Goal: Download file/media

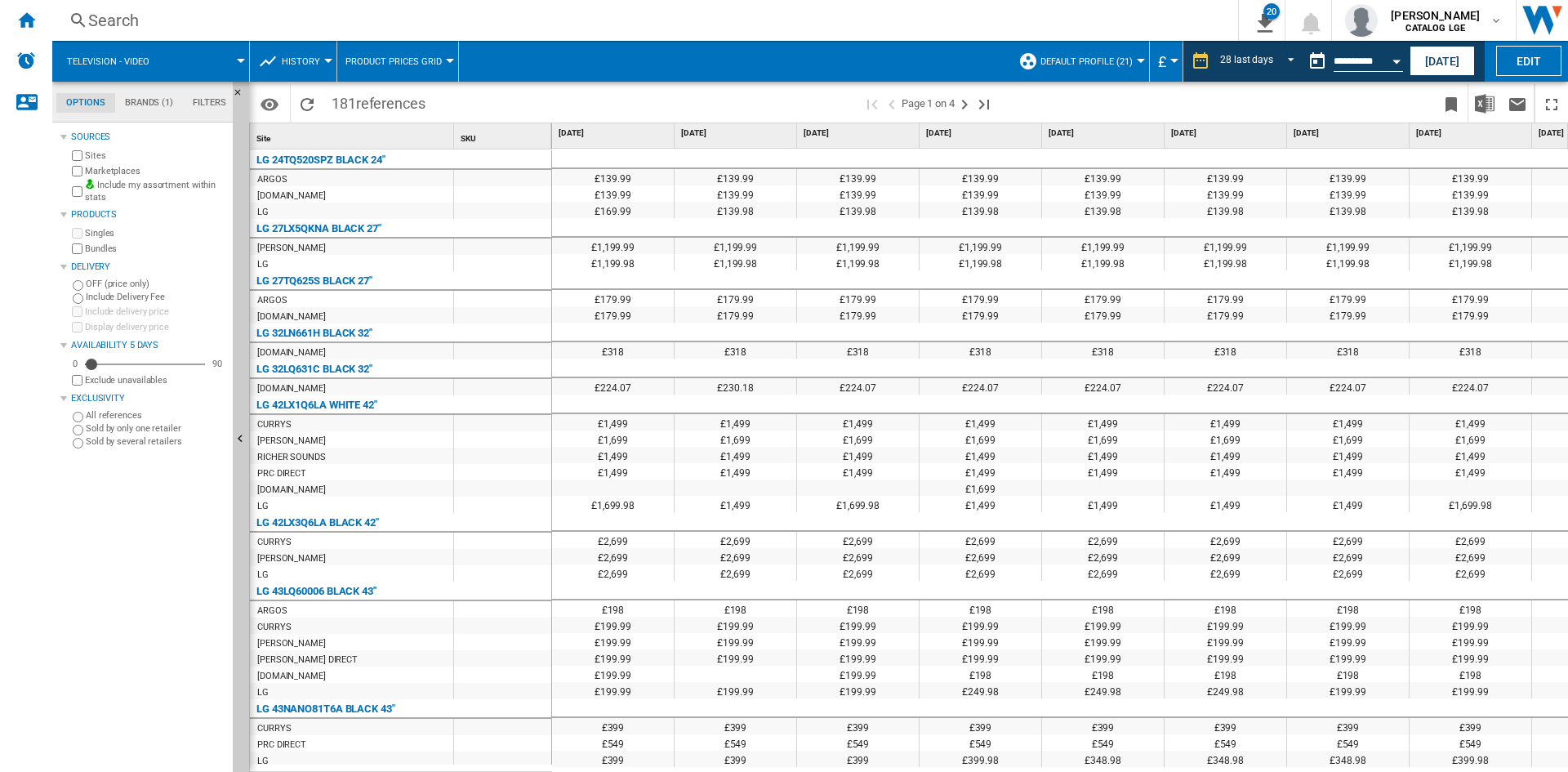
click at [25, 18] on ng-md-icon "Home" at bounding box center [26, 19] width 19 height 19
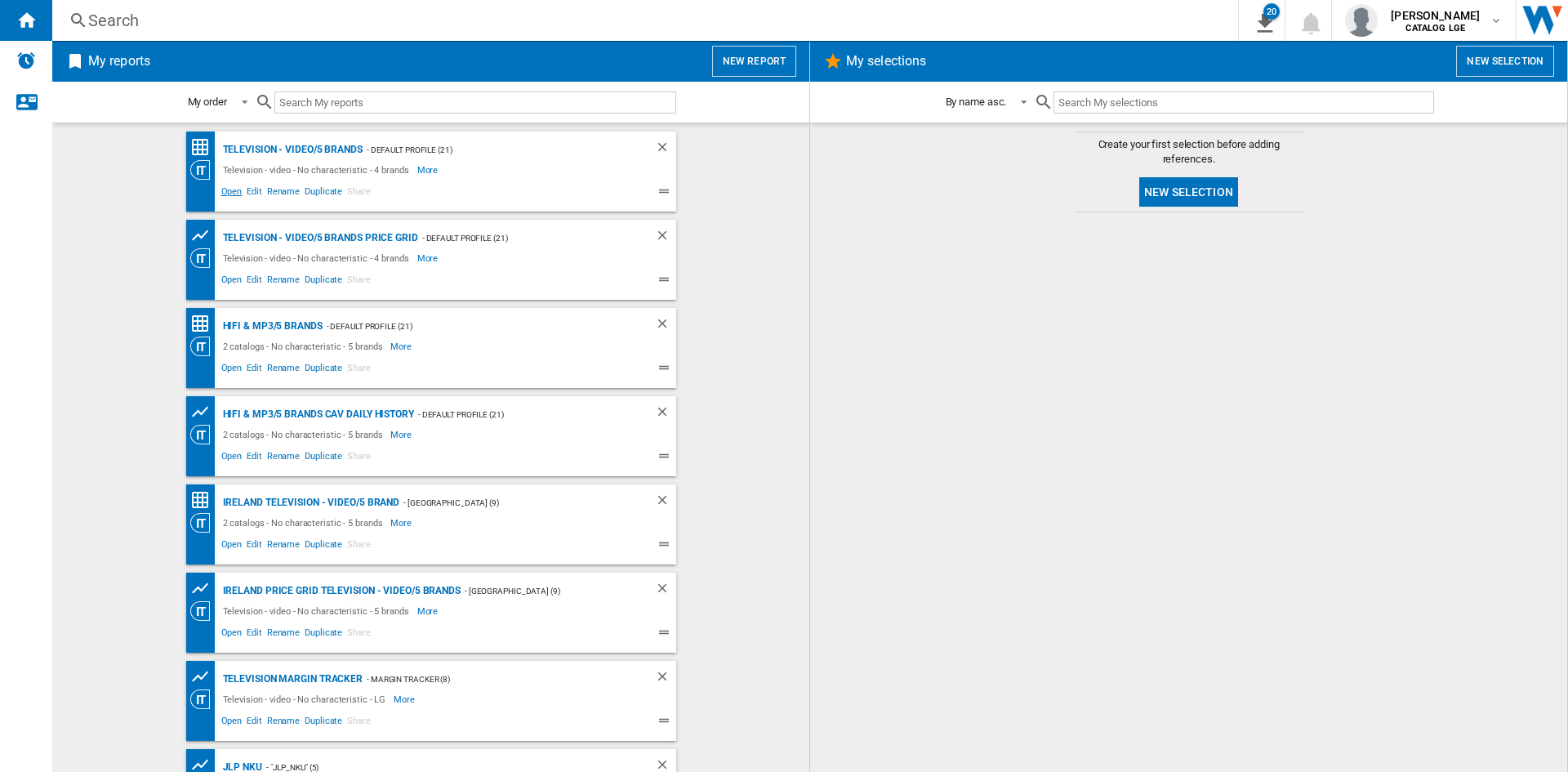
click at [225, 193] on span "Open" at bounding box center [232, 193] width 26 height 19
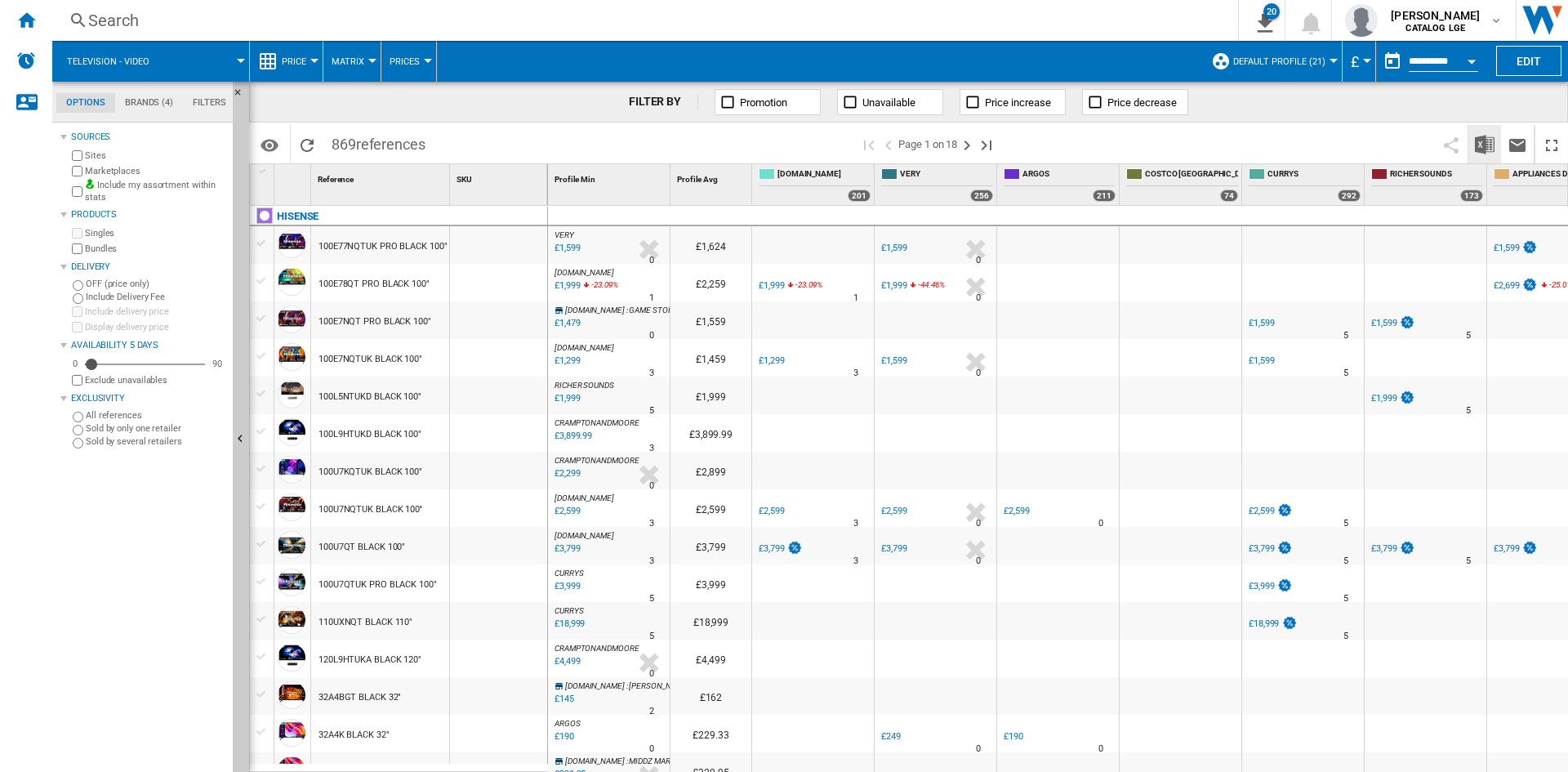
click at [1487, 142] on img "Download in Excel" at bounding box center [1485, 144] width 19 height 19
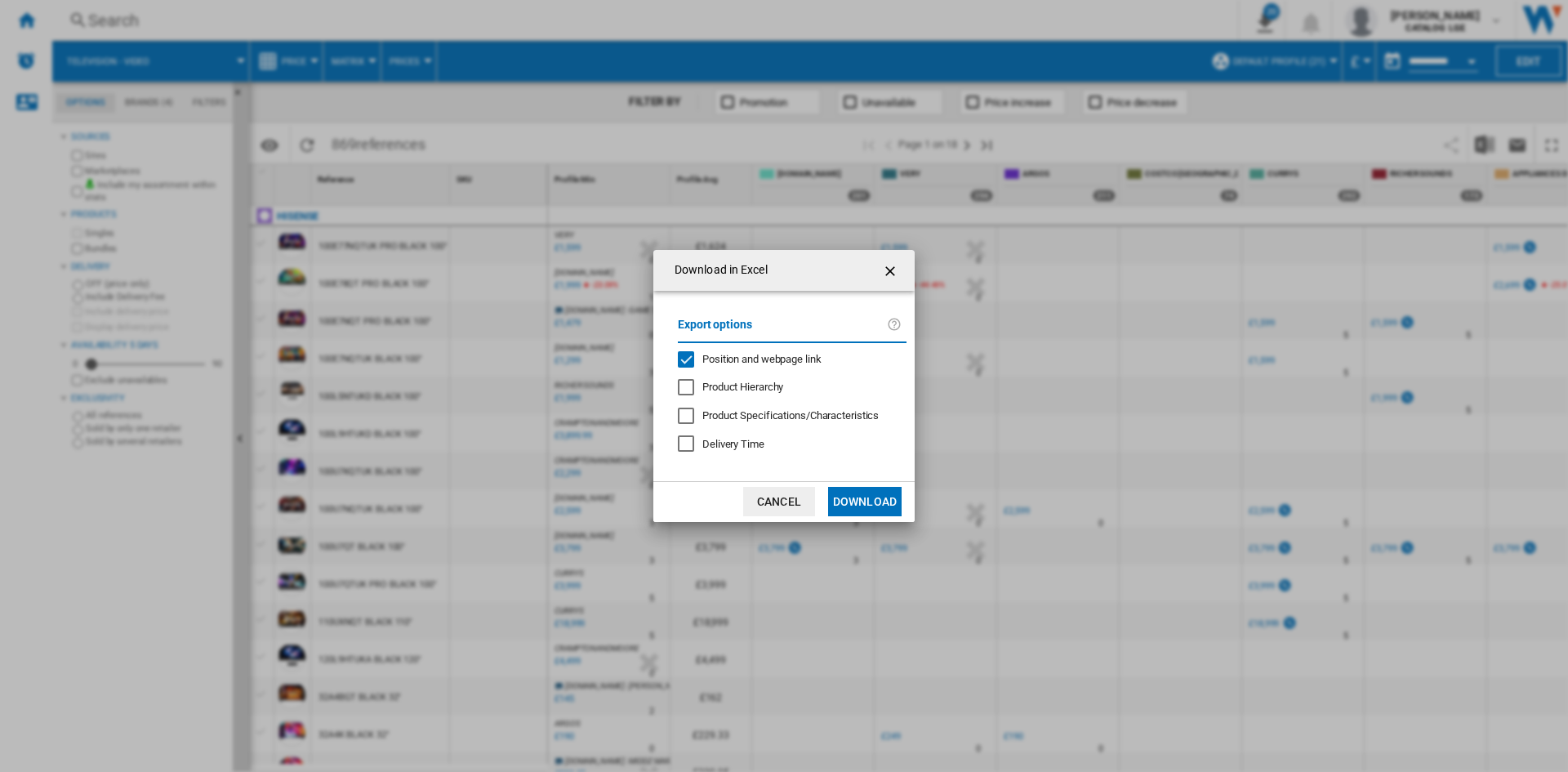
click at [763, 355] on span "Position and webpage link" at bounding box center [762, 359] width 119 height 12
click at [871, 497] on button "Download" at bounding box center [865, 501] width 74 height 29
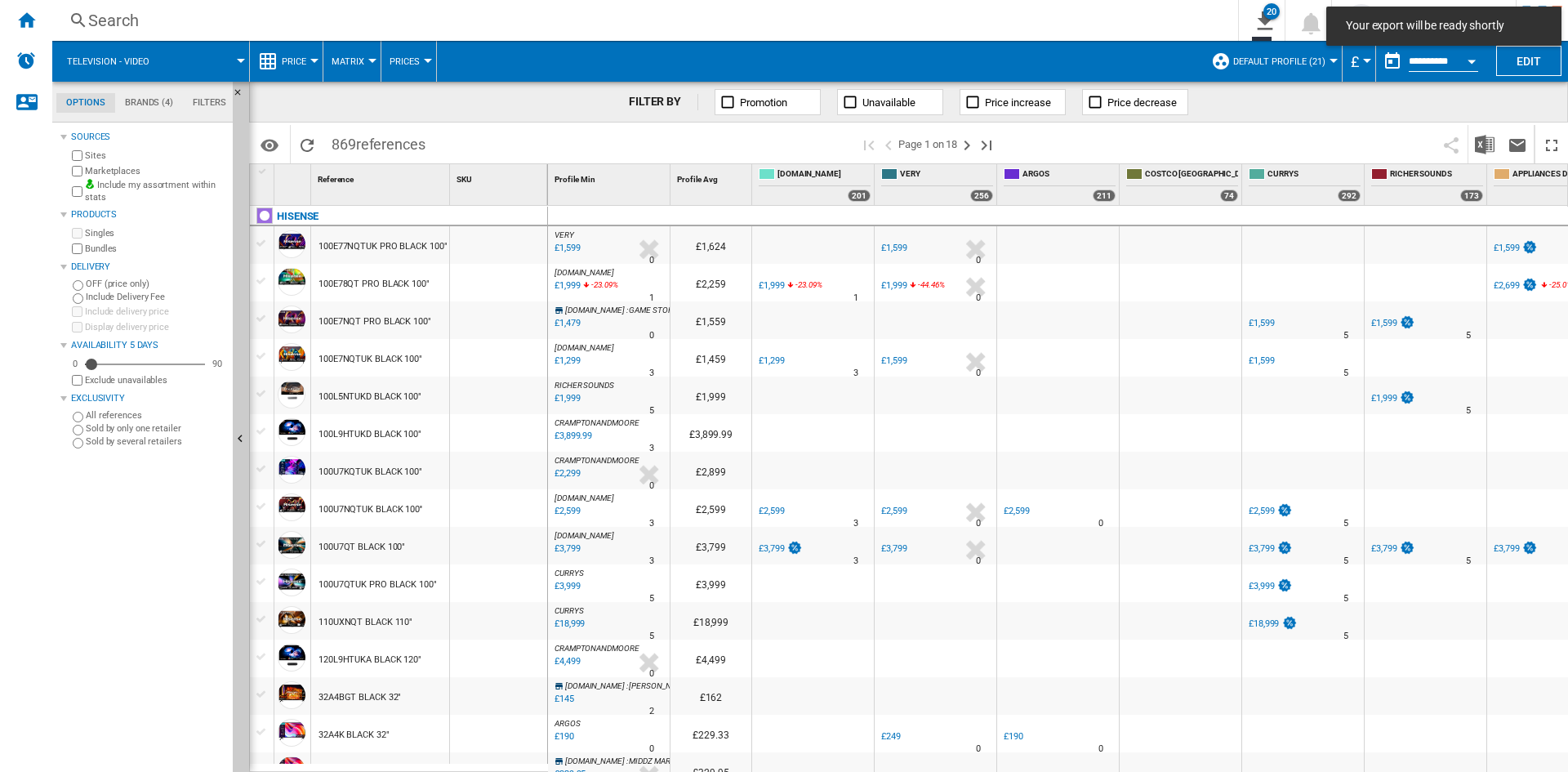
click at [44, 32] on div "Home" at bounding box center [26, 20] width 53 height 40
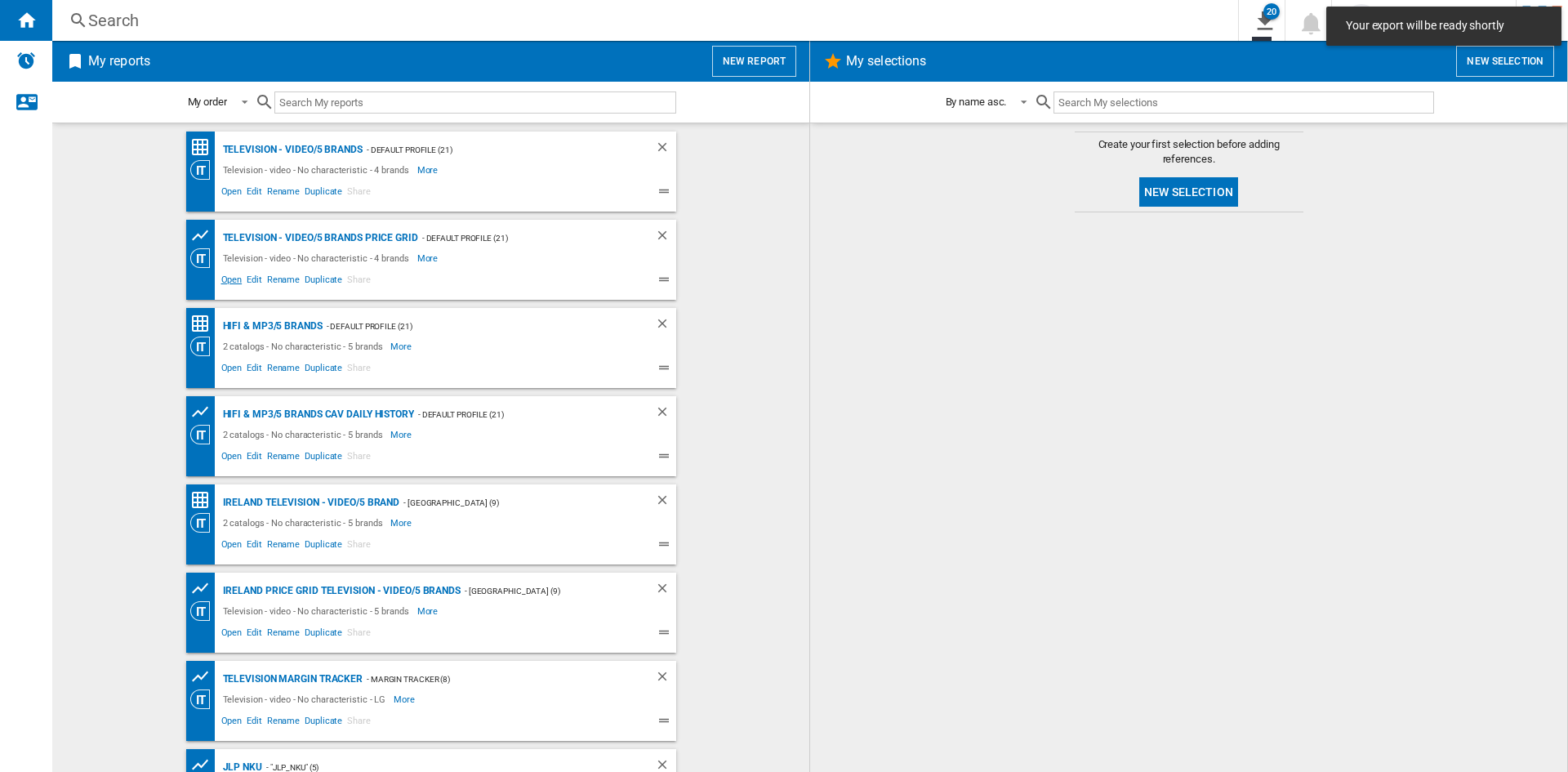
click at [220, 291] on span "Open" at bounding box center [232, 282] width 26 height 19
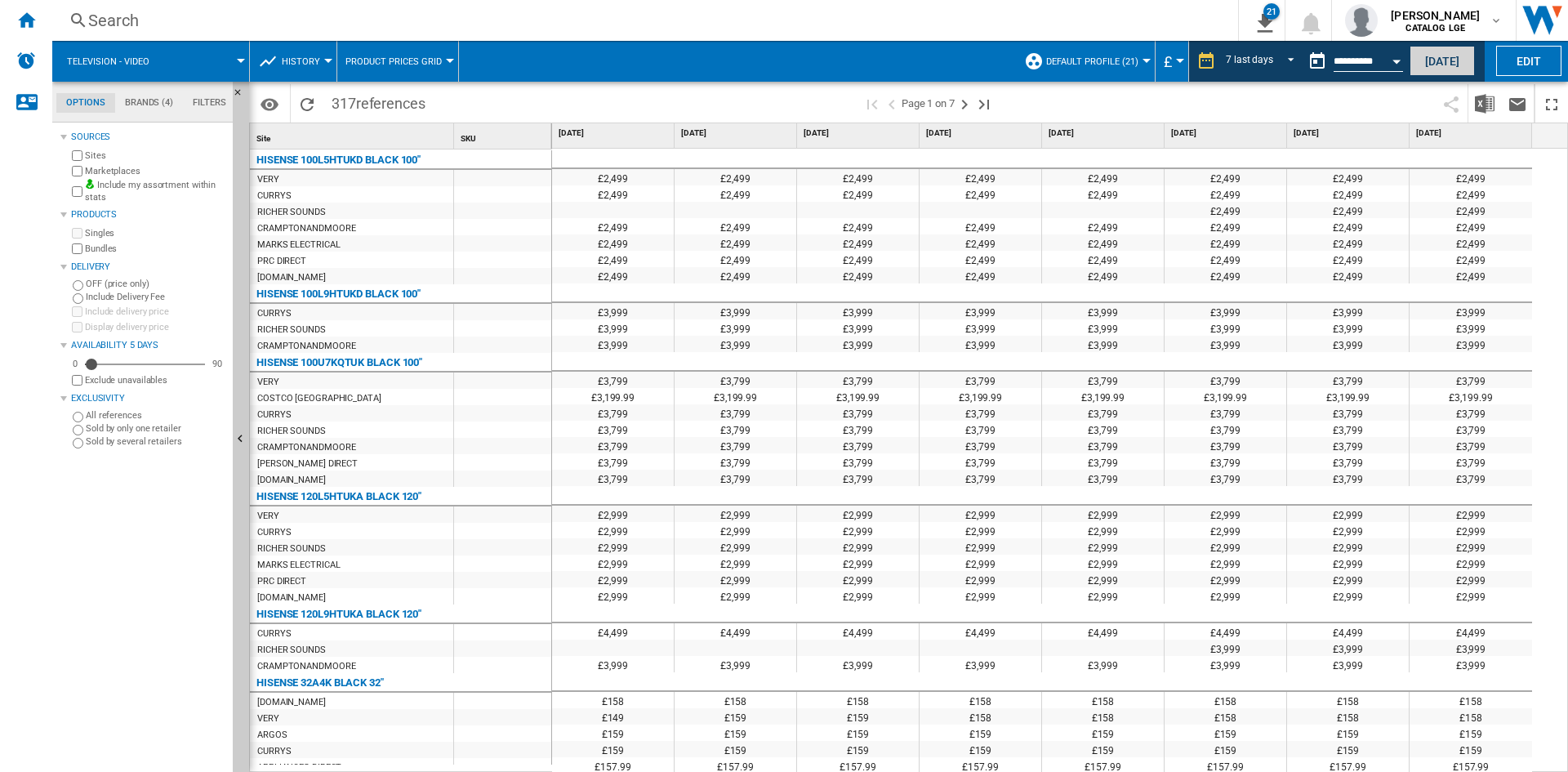
click at [1449, 70] on button "[DATE]" at bounding box center [1442, 61] width 65 height 30
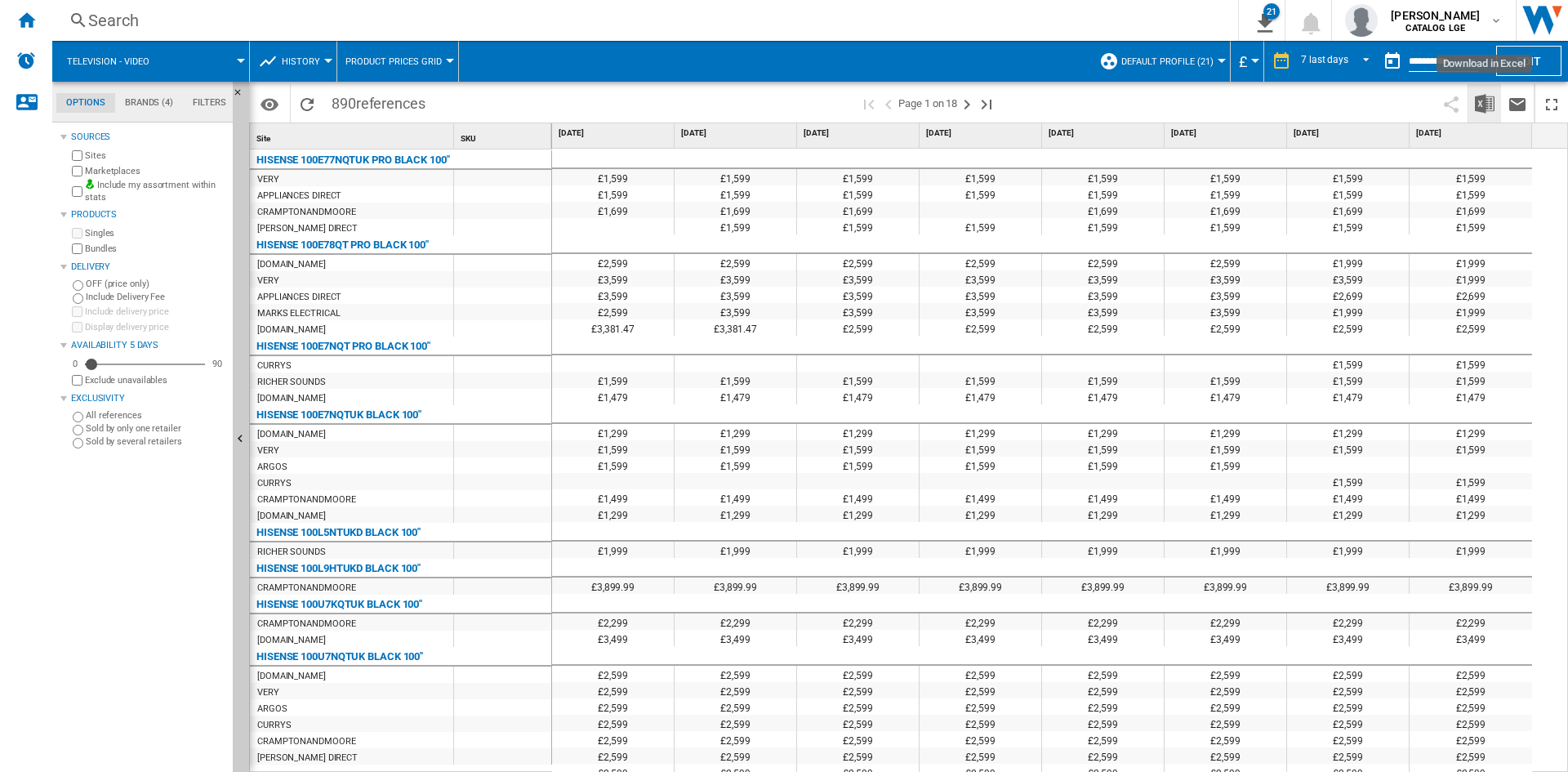
click at [1477, 101] on img "Download in Excel" at bounding box center [1485, 104] width 19 height 19
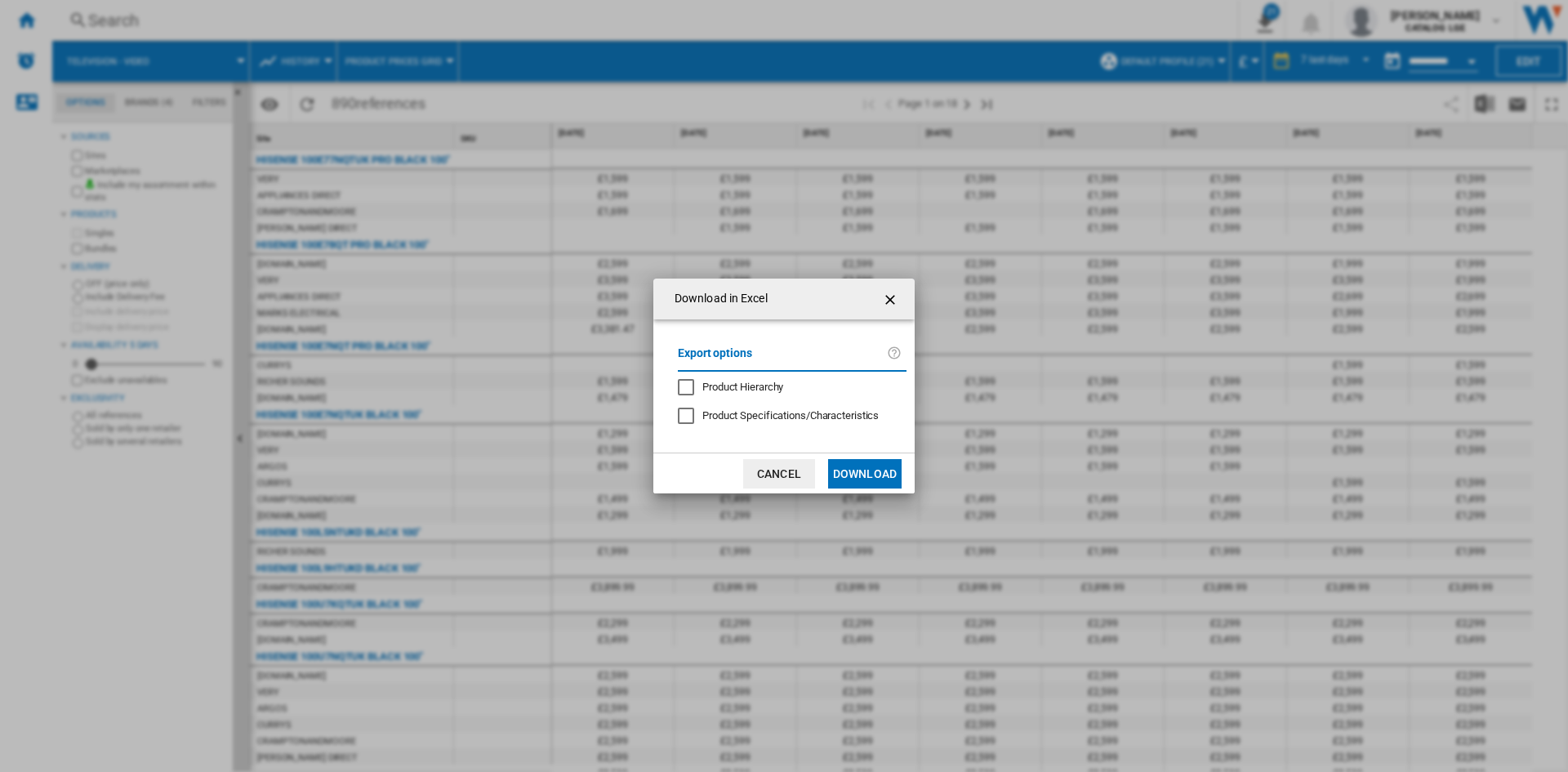
click at [861, 463] on button "Download" at bounding box center [865, 473] width 74 height 29
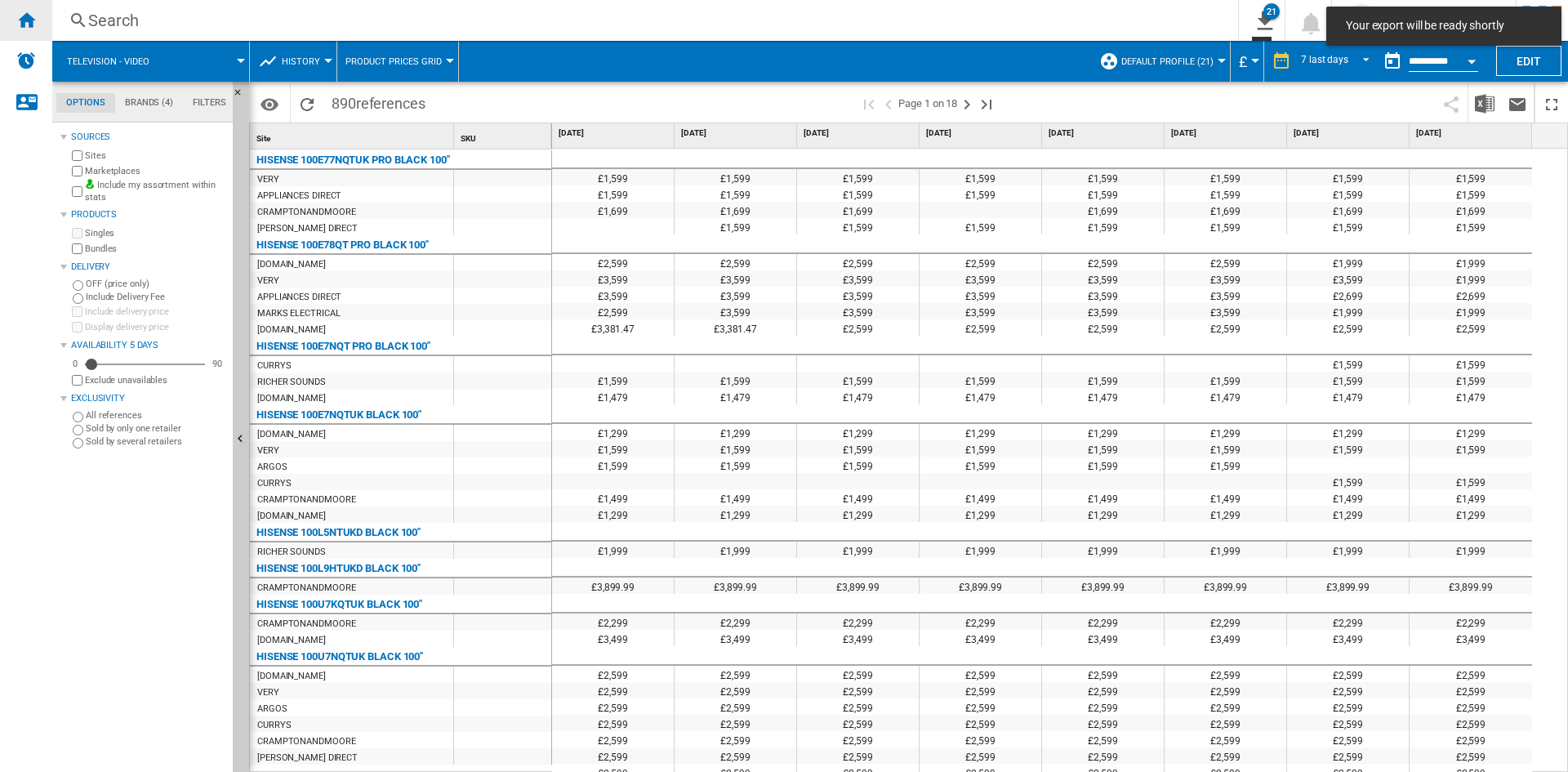
click at [37, 29] on div "Home" at bounding box center [26, 20] width 53 height 40
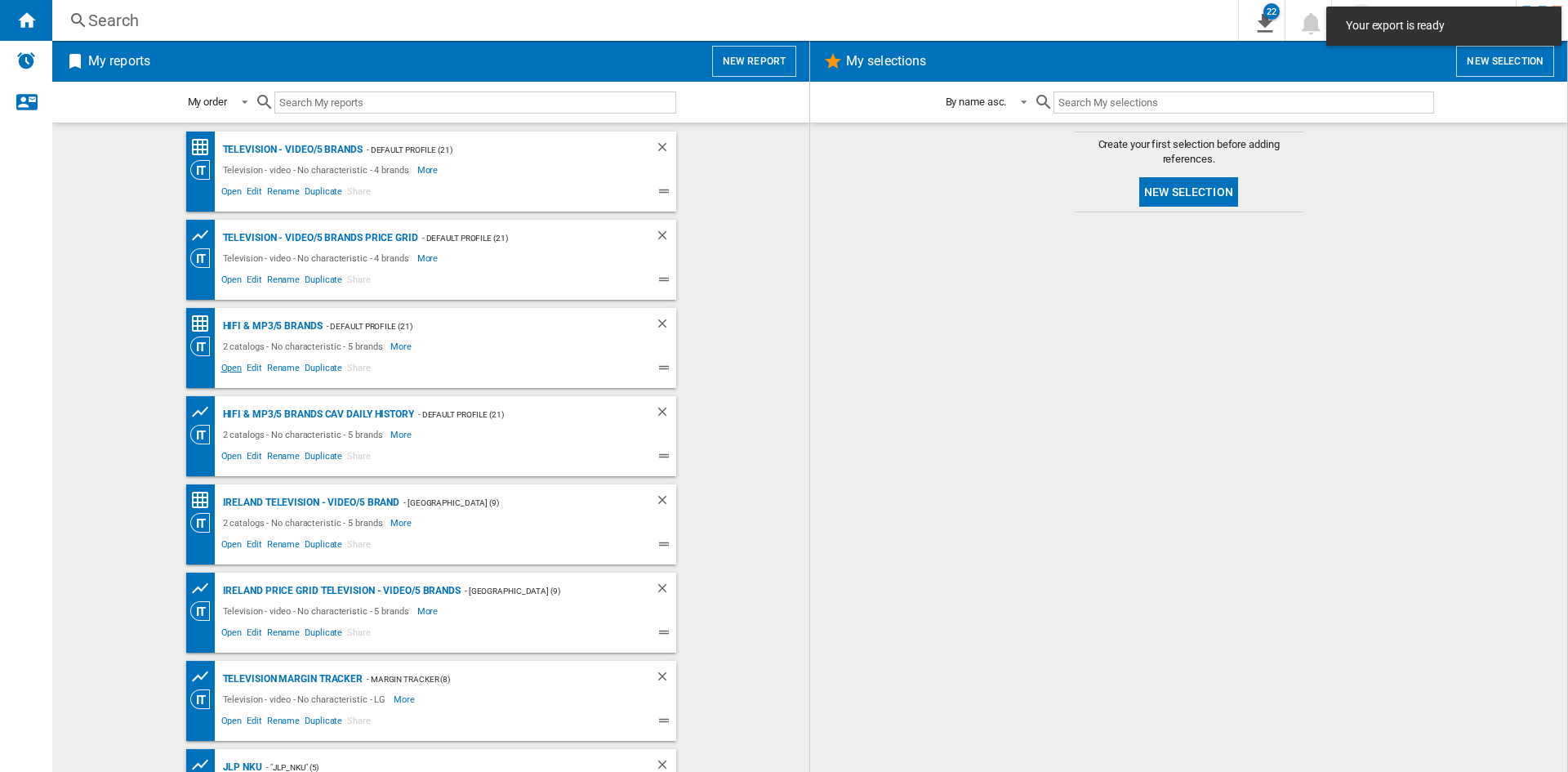
click at [230, 371] on span "Open" at bounding box center [232, 370] width 26 height 19
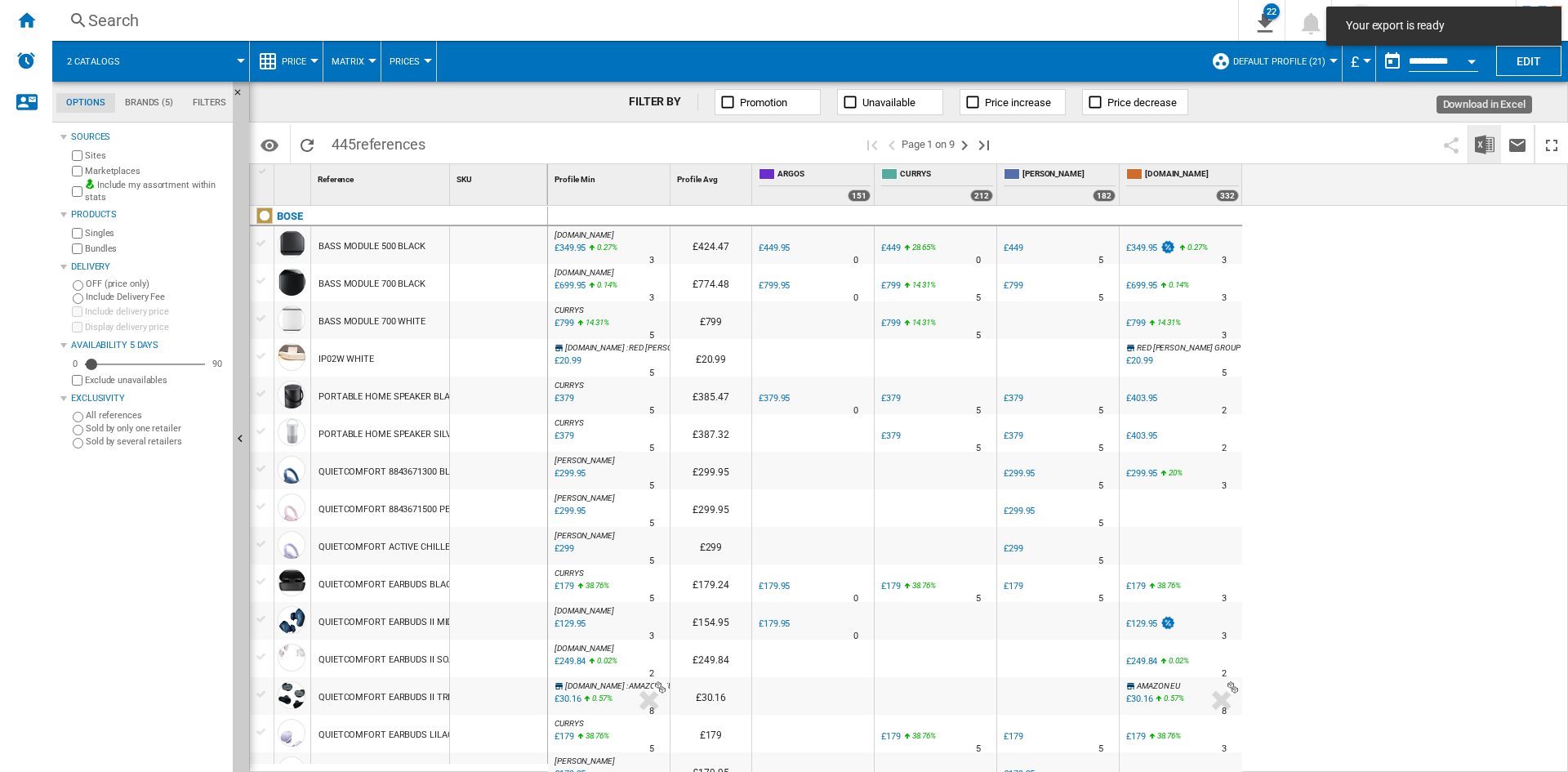
click at [1479, 148] on img "Download in Excel" at bounding box center [1485, 144] width 19 height 19
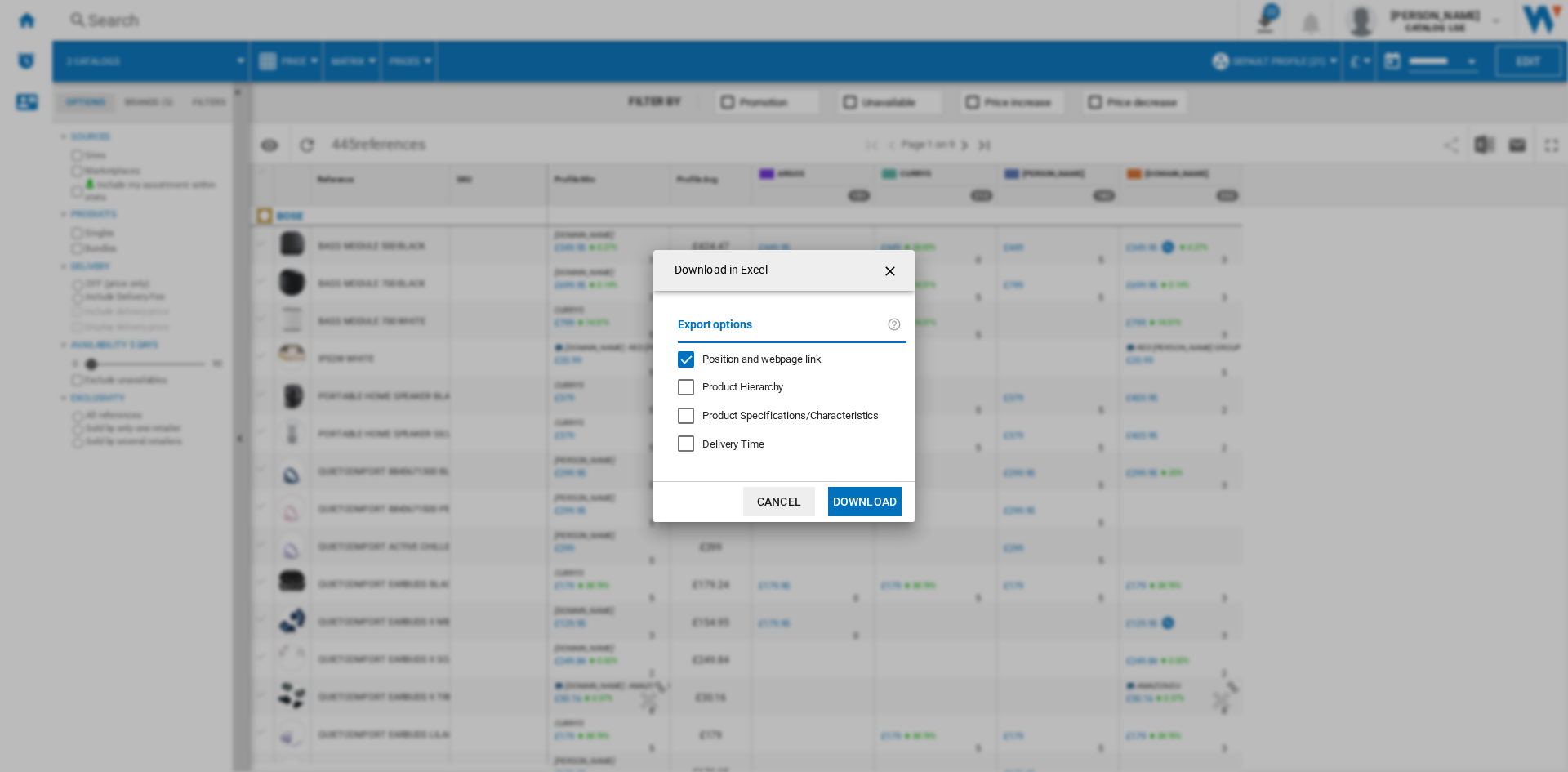
click at [751, 353] on span "Position and webpage link" at bounding box center [762, 359] width 119 height 12
click at [833, 494] on button "Download" at bounding box center [865, 501] width 74 height 29
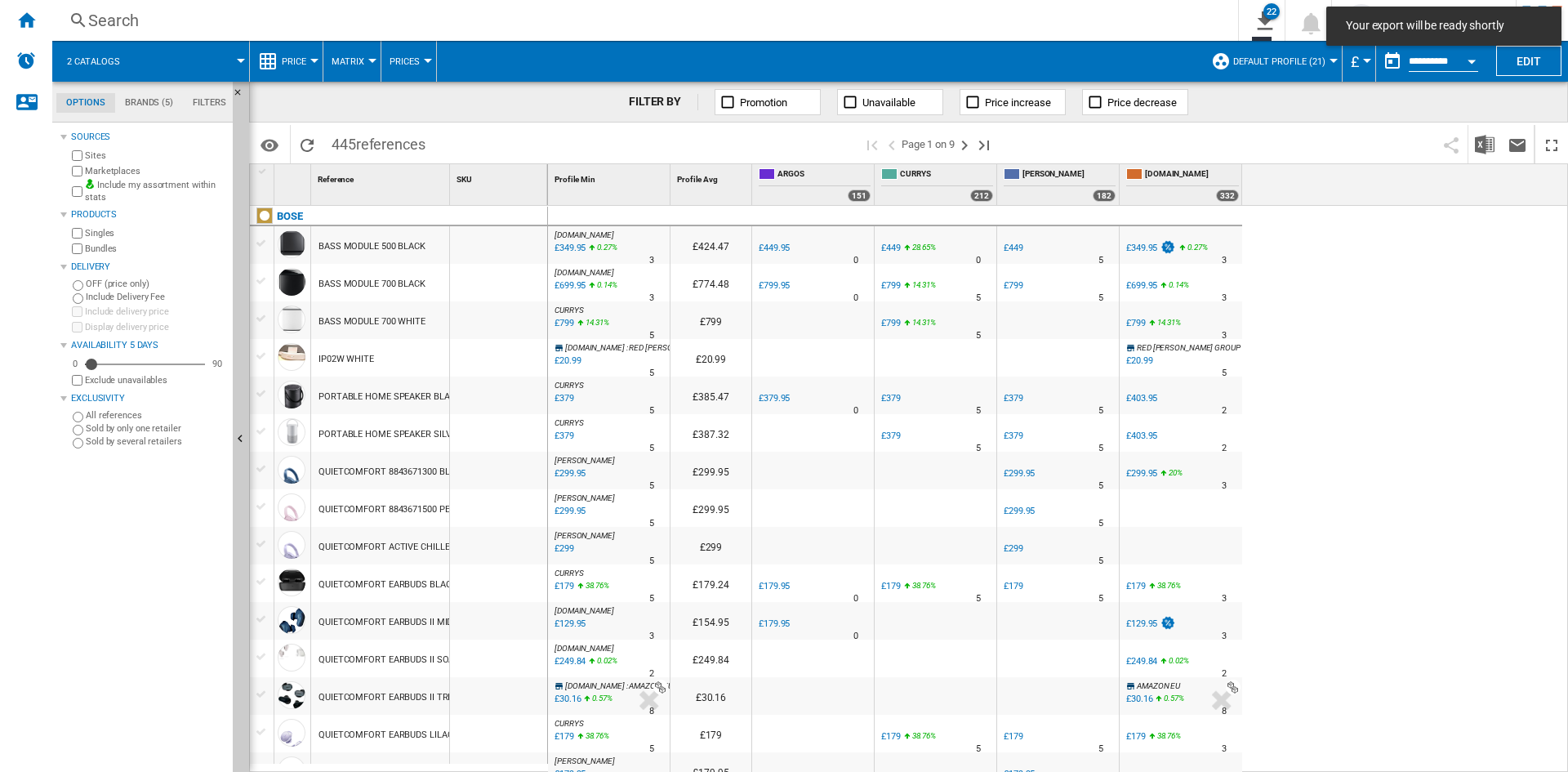
click at [39, 21] on div "Home" at bounding box center [26, 20] width 53 height 40
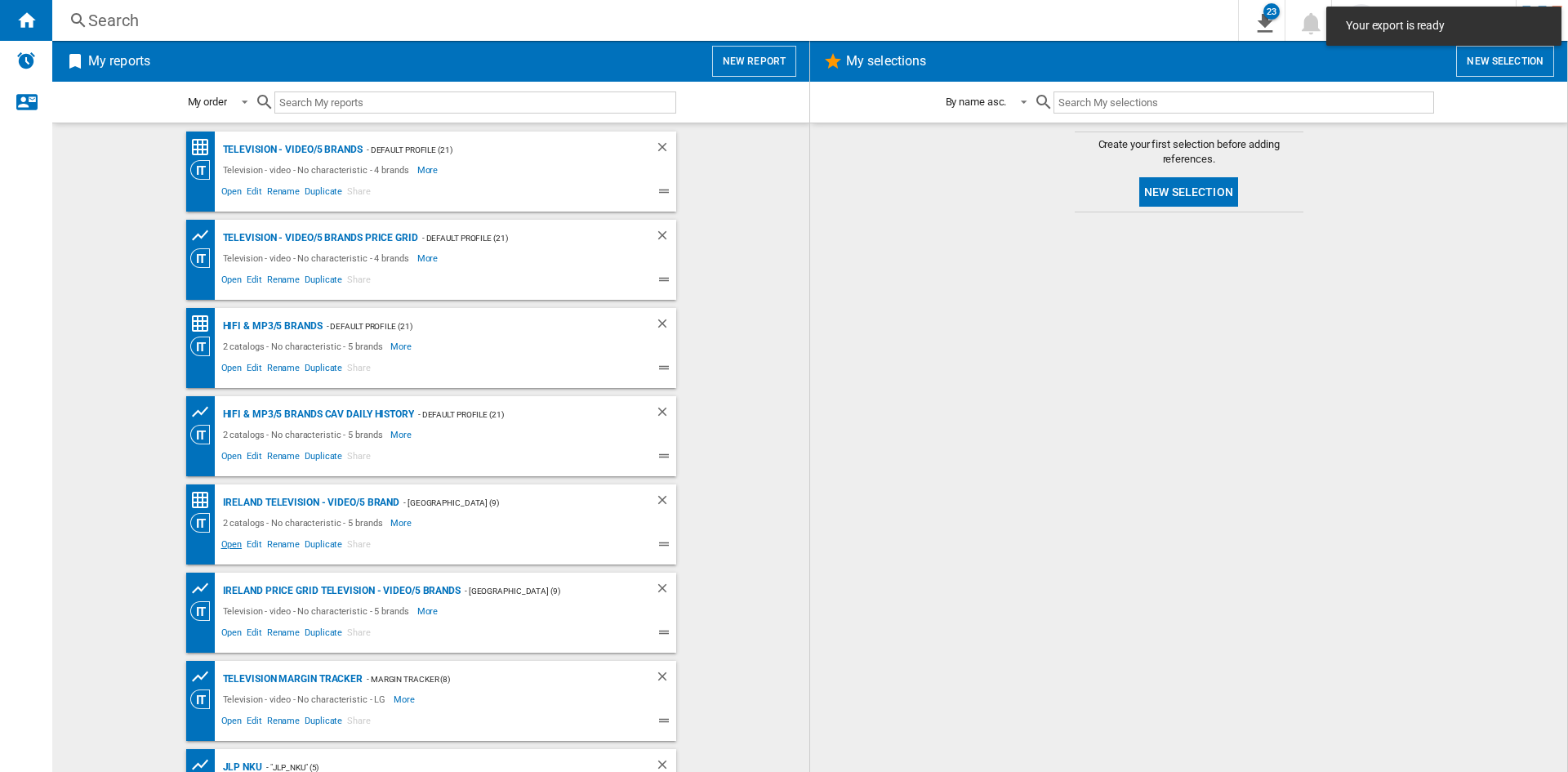
click at [220, 548] on span "Open" at bounding box center [232, 546] width 26 height 19
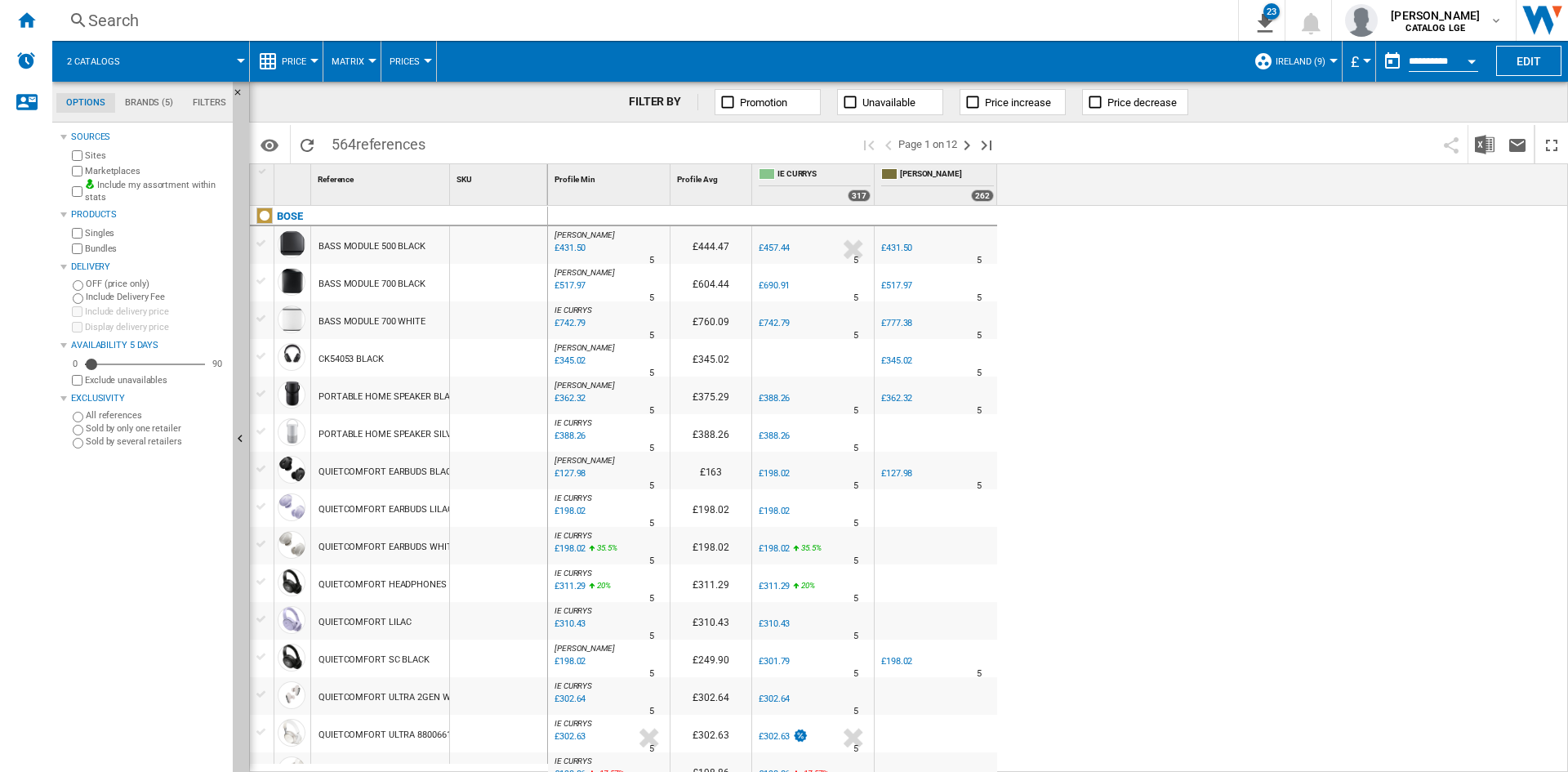
click at [1360, 64] on button "£" at bounding box center [1359, 61] width 17 height 40
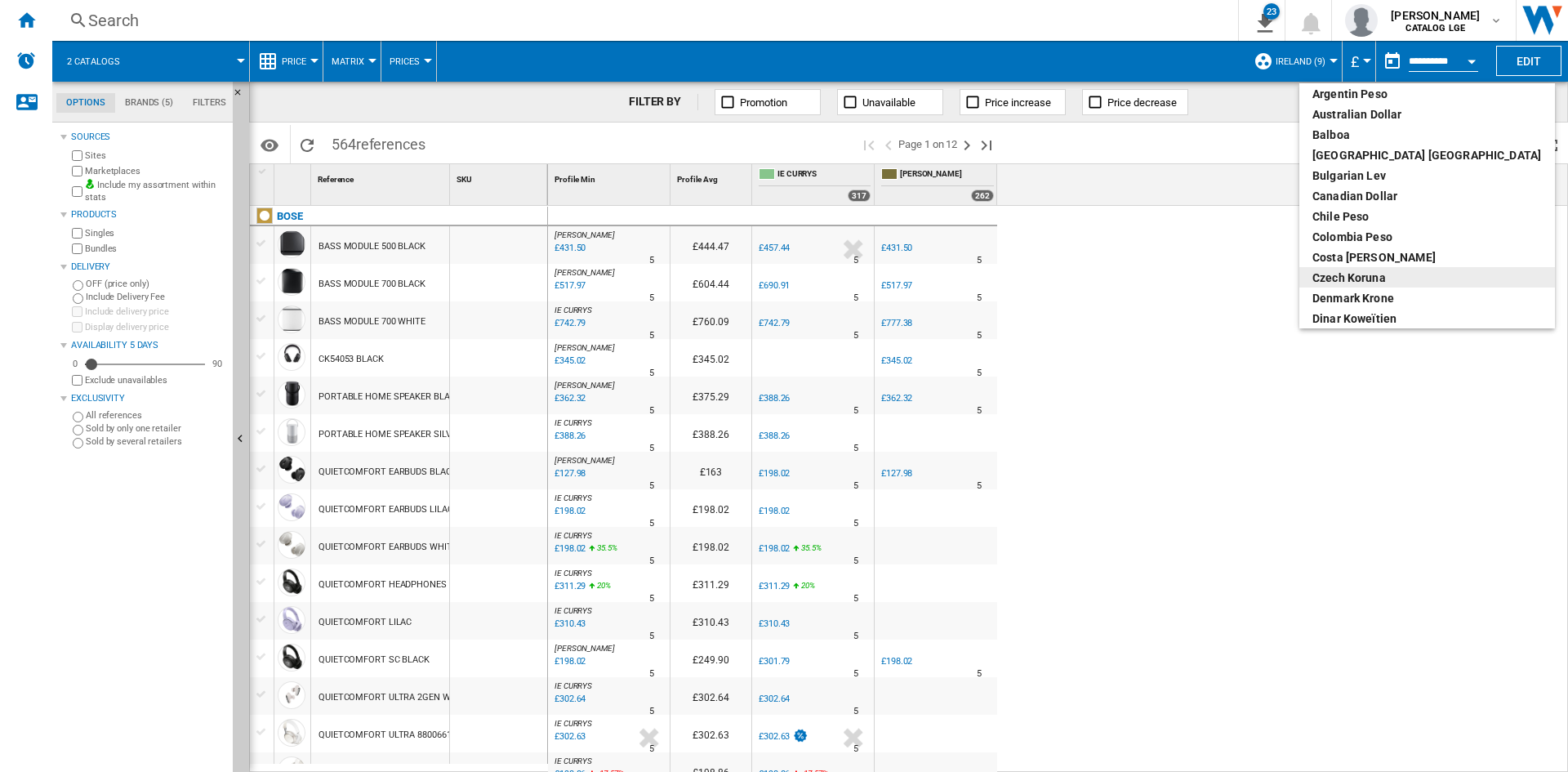
scroll to position [251, 0]
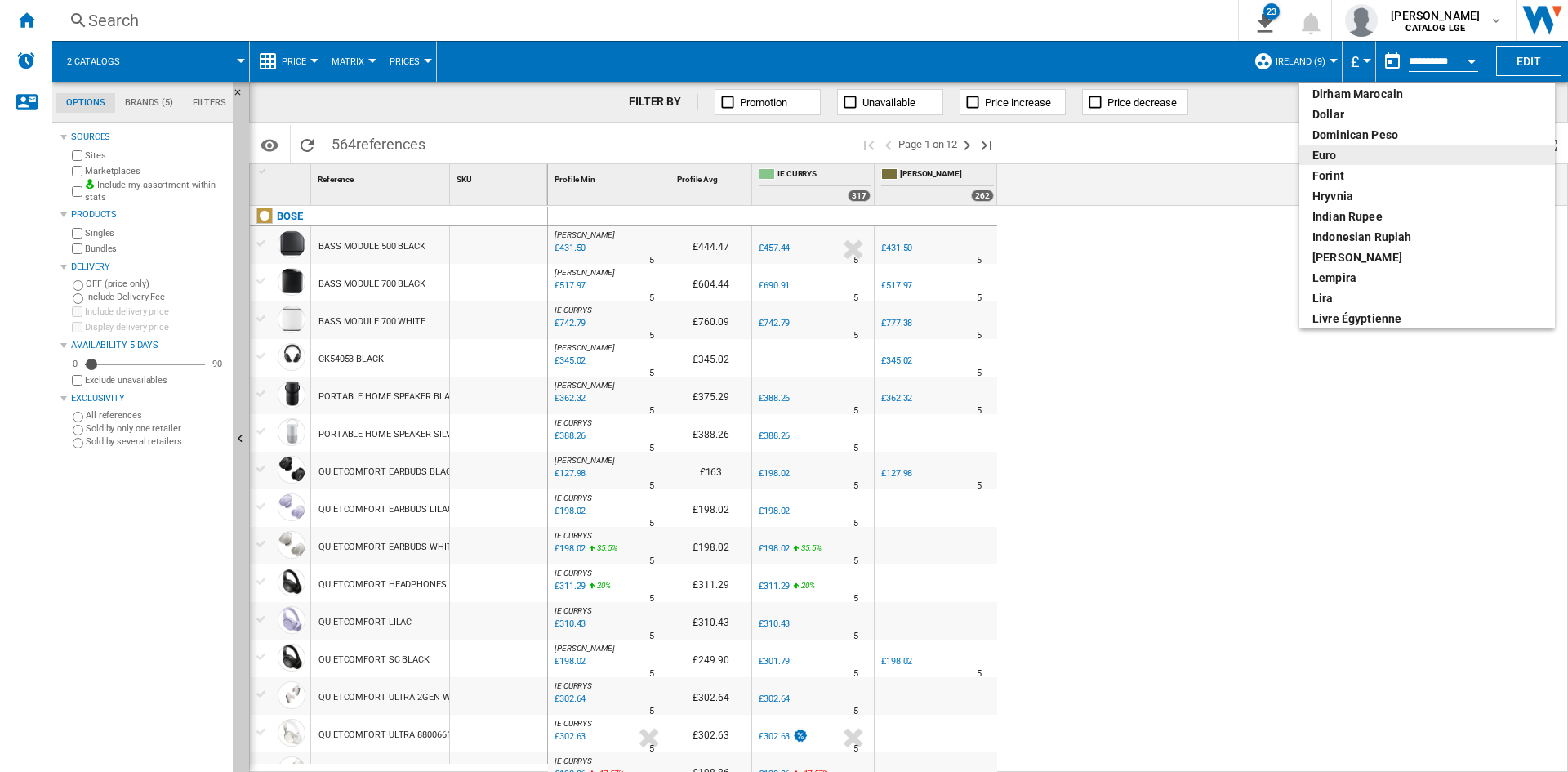
click at [1346, 157] on div "euro" at bounding box center [1427, 155] width 229 height 17
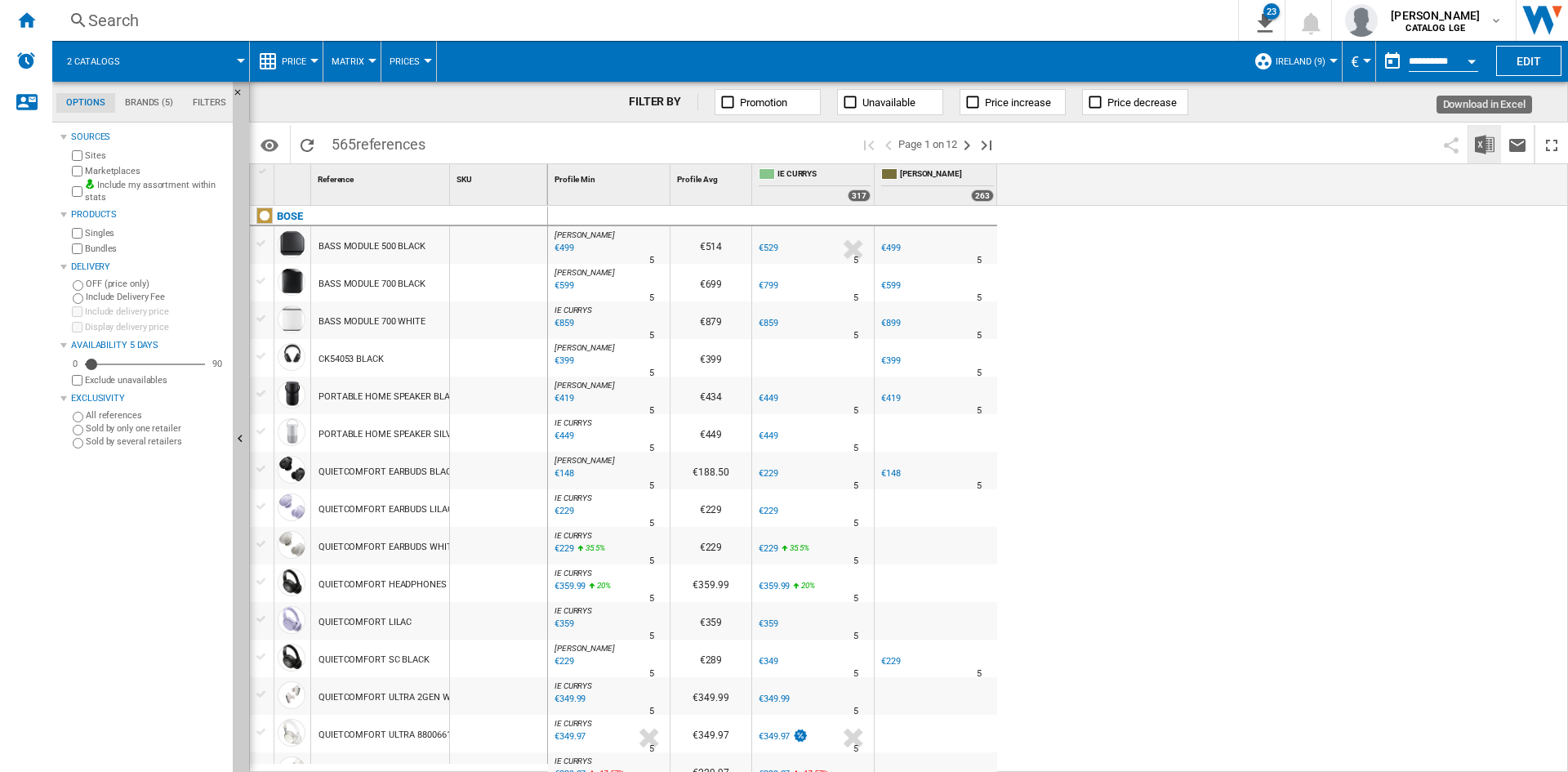
click at [1475, 146] on img "Download in Excel" at bounding box center [1485, 144] width 19 height 19
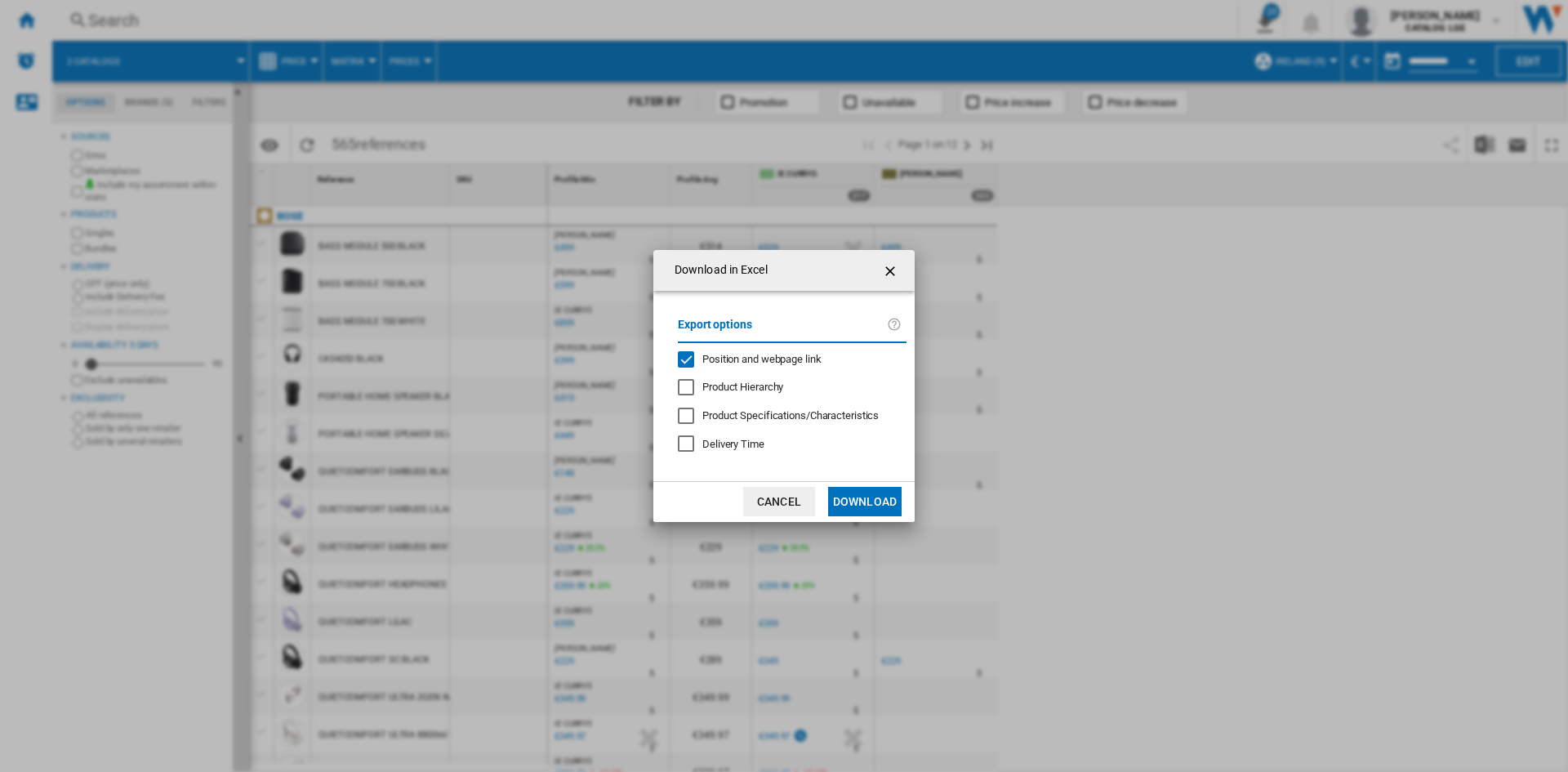
click at [734, 353] on span "Position and webpage link" at bounding box center [762, 359] width 119 height 12
click at [873, 490] on button "Download" at bounding box center [865, 501] width 74 height 29
